Goal: Task Accomplishment & Management: Manage account settings

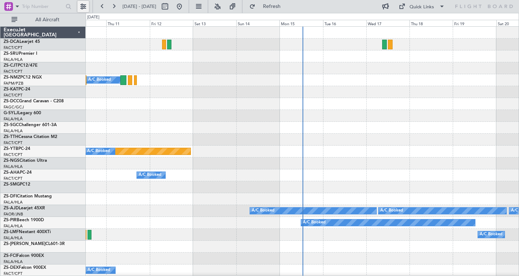
click at [82, 7] on button at bounding box center [83, 7] width 12 height 12
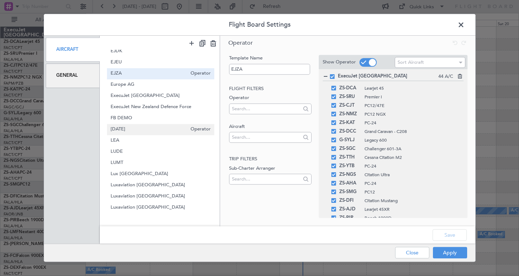
click at [162, 133] on div "Jan 22 Operator" at bounding box center [160, 129] width 107 height 11
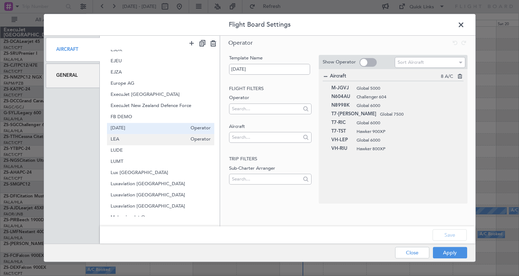
click at [158, 136] on span "LEA" at bounding box center [149, 140] width 76 height 8
type input "LEA"
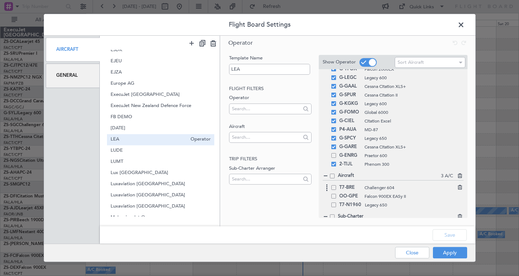
scroll to position [81, 0]
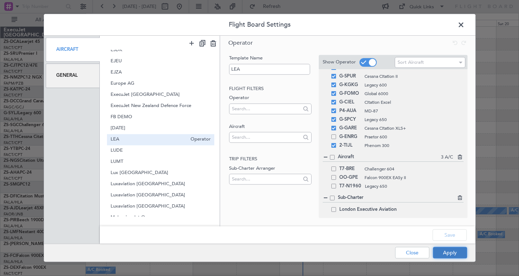
click at [447, 249] on button "Apply" at bounding box center [450, 253] width 34 height 12
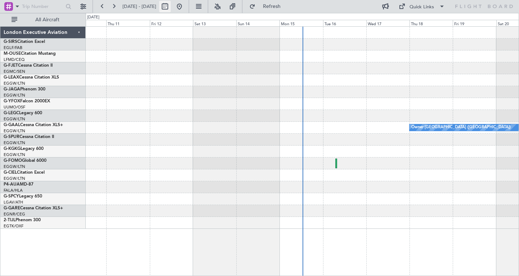
click at [171, 5] on button at bounding box center [165, 7] width 12 height 12
select select "9"
select select "2025"
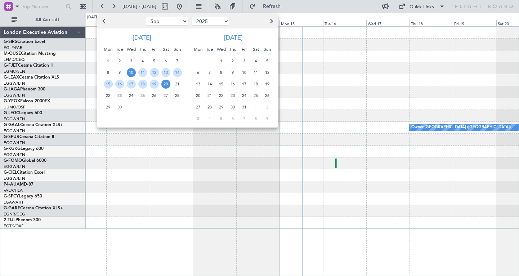
click at [161, 21] on select "Jan Feb Mar Apr May Jun Jul Aug Sep Oct Nov Dec" at bounding box center [167, 21] width 42 height 9
select select "4"
click at [155, 94] on span "25" at bounding box center [154, 95] width 9 height 9
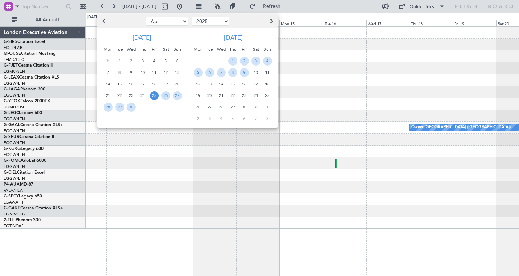
click at [155, 95] on span "25" at bounding box center [154, 95] width 9 height 9
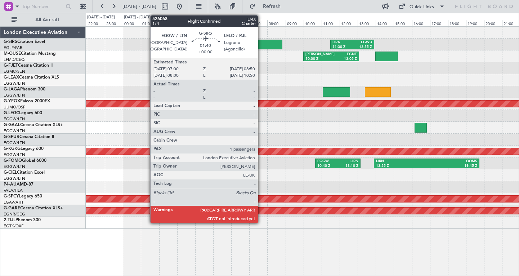
click at [261, 44] on div at bounding box center [265, 45] width 33 height 10
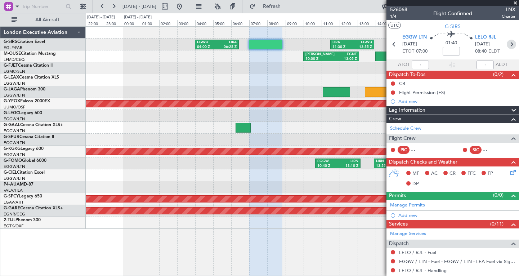
click at [510, 44] on icon at bounding box center [511, 44] width 9 height 9
type input "-00:15"
type input "11:35"
type input "5"
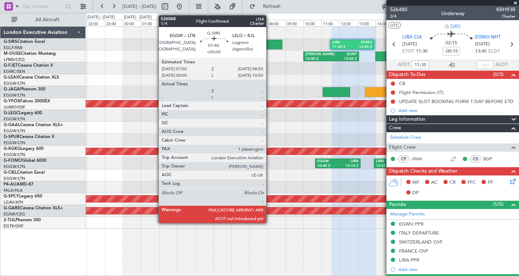
click at [269, 43] on div at bounding box center [265, 45] width 33 height 10
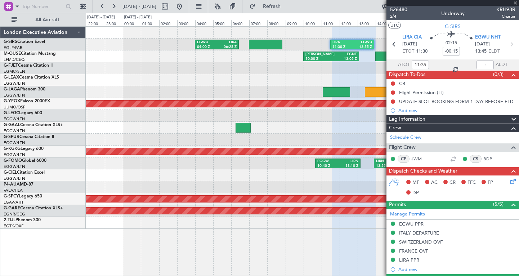
click at [270, 43] on div at bounding box center [265, 45] width 33 height 10
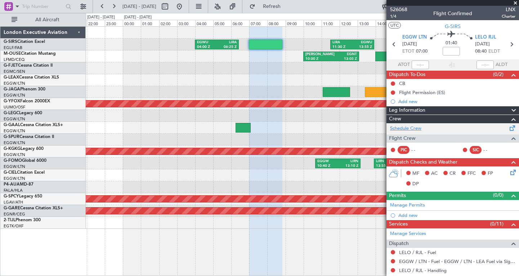
click at [416, 127] on link "Schedule Crew" at bounding box center [405, 128] width 31 height 7
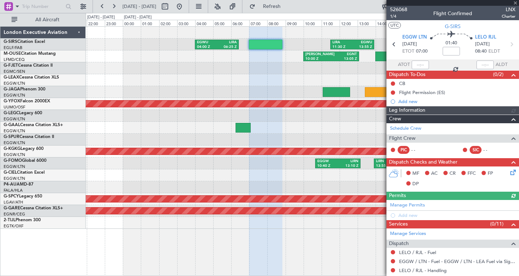
click at [514, 3] on div at bounding box center [452, 3] width 133 height 6
click at [516, 4] on div at bounding box center [452, 3] width 133 height 6
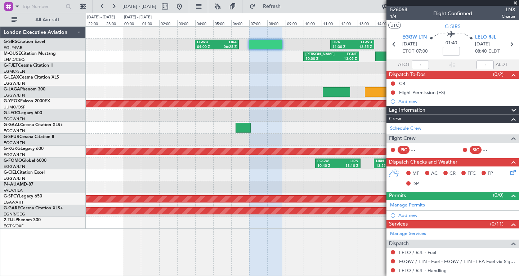
click at [515, 4] on span at bounding box center [515, 3] width 7 height 6
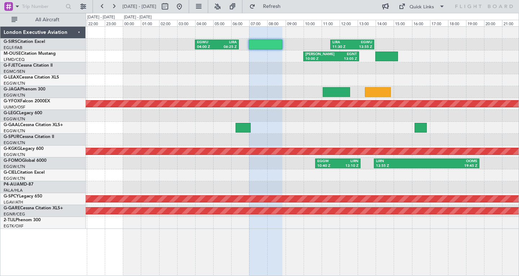
type input "0"
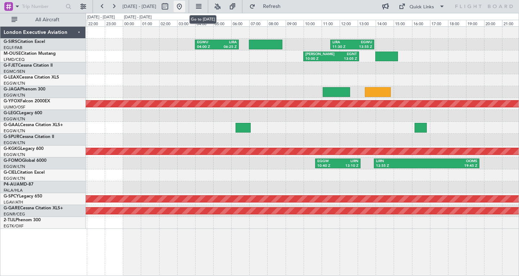
click at [185, 7] on button at bounding box center [180, 7] width 12 height 12
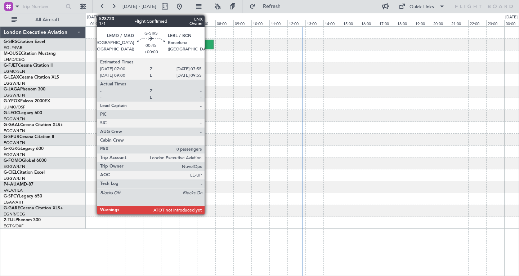
click at [207, 46] on div at bounding box center [205, 45] width 17 height 10
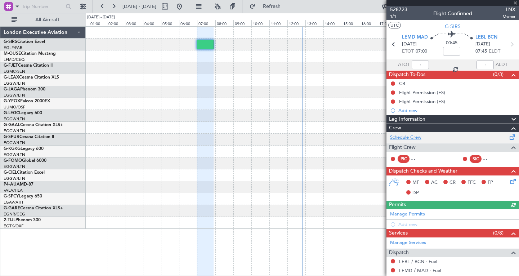
click at [404, 137] on link "Schedule Crew" at bounding box center [405, 137] width 31 height 7
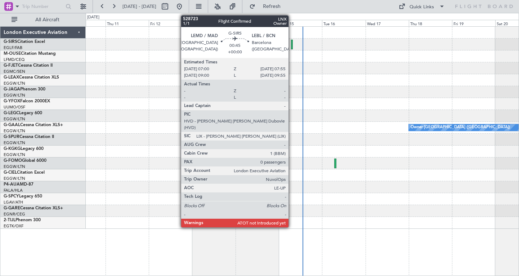
click at [292, 49] on div at bounding box center [292, 45] width 2 height 10
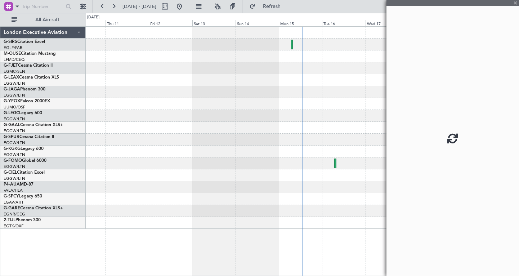
click at [292, 49] on div at bounding box center [292, 45] width 2 height 10
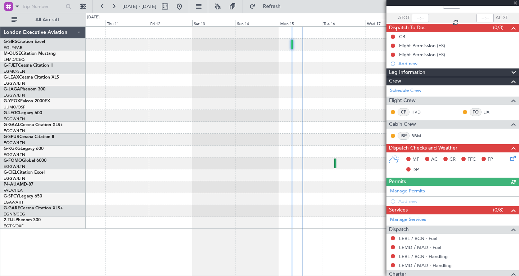
scroll to position [47, 0]
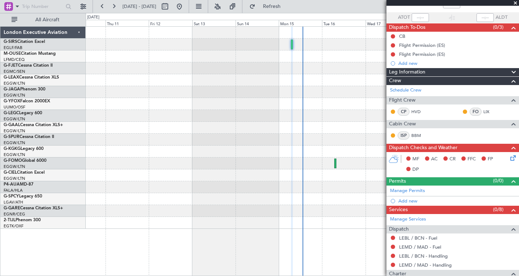
click at [512, 82] on span at bounding box center [513, 81] width 9 height 9
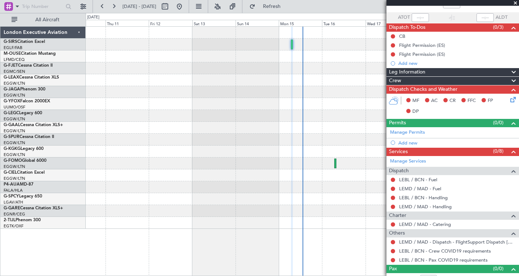
click at [512, 82] on span at bounding box center [513, 81] width 9 height 9
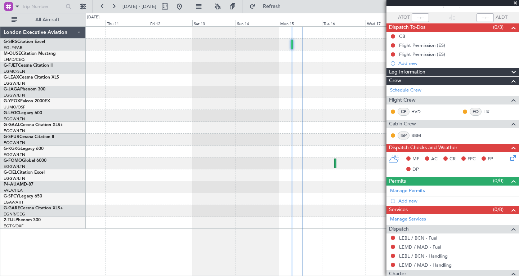
click at [513, 124] on span at bounding box center [513, 124] width 9 height 9
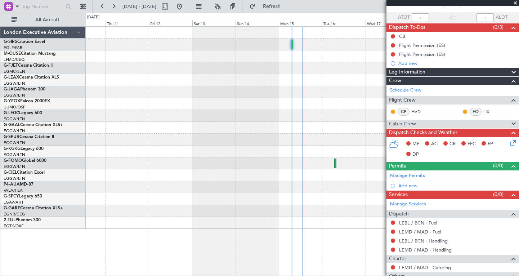
click at [513, 121] on span at bounding box center [513, 124] width 9 height 9
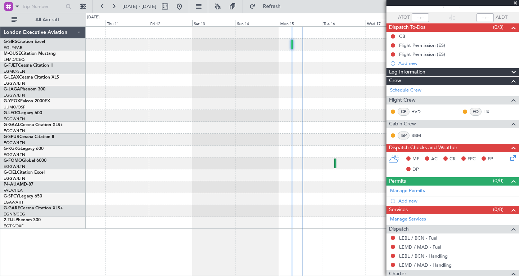
click at [513, 103] on span at bounding box center [513, 100] width 9 height 9
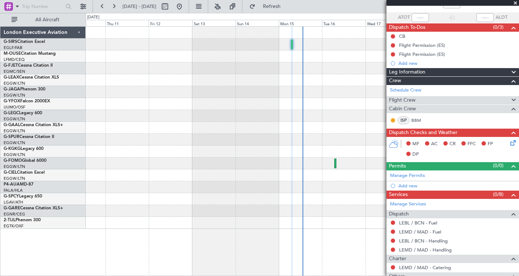
click at [513, 103] on span at bounding box center [513, 100] width 9 height 9
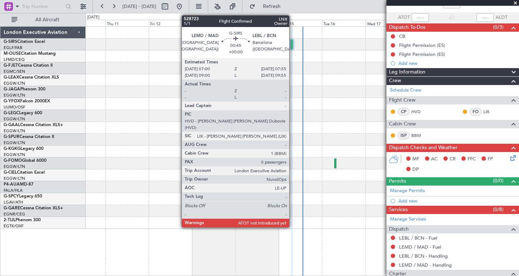
click at [292, 44] on div at bounding box center [292, 45] width 2 height 10
